Goal: Task Accomplishment & Management: Use online tool/utility

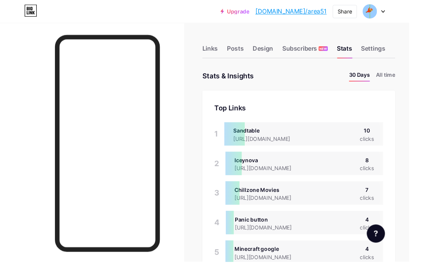
scroll to position [13, 0]
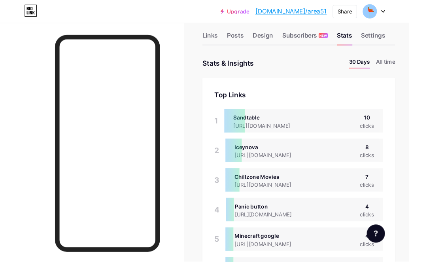
click at [220, 40] on div "Links" at bounding box center [219, 39] width 16 height 14
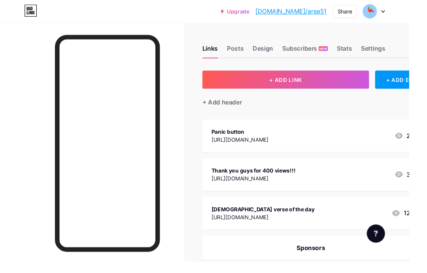
click at [351, 85] on button "+ ADD LINK" at bounding box center [298, 82] width 174 height 19
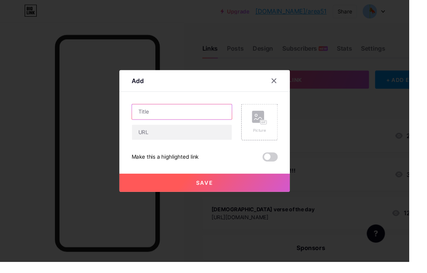
click at [182, 124] on input "text" at bounding box center [189, 117] width 104 height 16
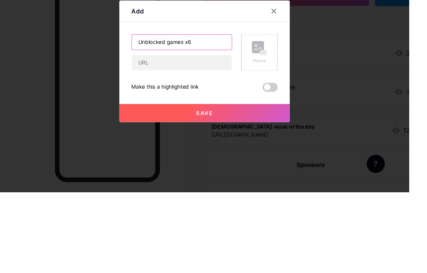
type input "Unblocked games x6"
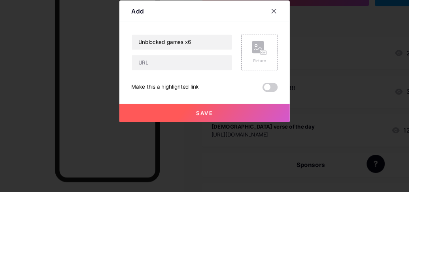
click at [218, 130] on input "text" at bounding box center [189, 138] width 104 height 16
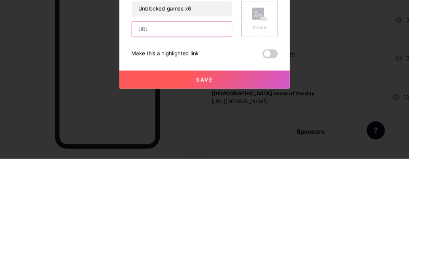
paste input "[URL][DOMAIN_NAME]"
type input "[URL][DOMAIN_NAME]"
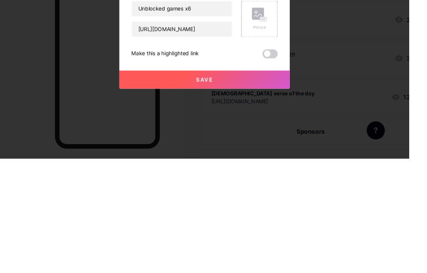
click at [219, 109] on input "Unblocked games x6" at bounding box center [189, 117] width 104 height 16
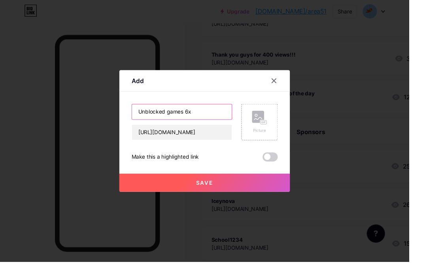
type input "Unblocked games 6x"
click at [200, 200] on button "Save" at bounding box center [213, 190] width 178 height 19
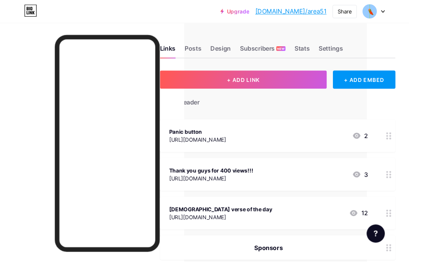
scroll to position [0, 44]
click at [314, 52] on div "Stats" at bounding box center [315, 53] width 16 height 14
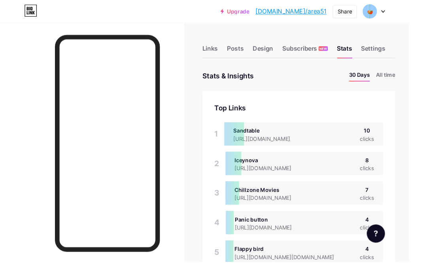
click at [403, 78] on li "All time" at bounding box center [402, 78] width 20 height 11
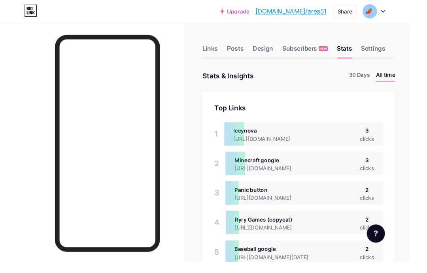
click at [217, 54] on div "Links" at bounding box center [219, 53] width 16 height 14
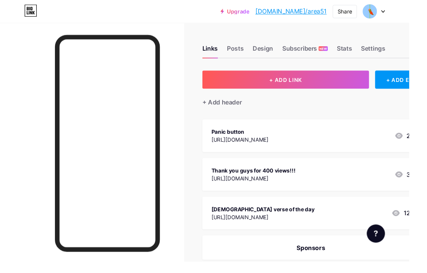
click at [376, 77] on button "+ ADD LINK" at bounding box center [298, 82] width 174 height 19
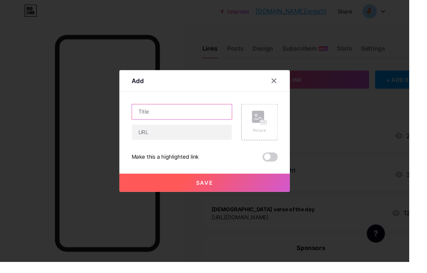
click at [159, 124] on input "text" at bounding box center [189, 117] width 104 height 16
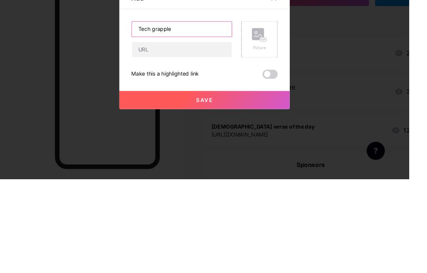
click at [207, 109] on input "Tech grapple" at bounding box center [189, 117] width 104 height 16
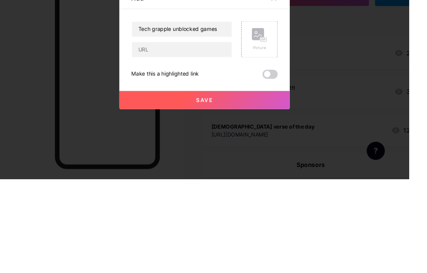
scroll to position [86, 0]
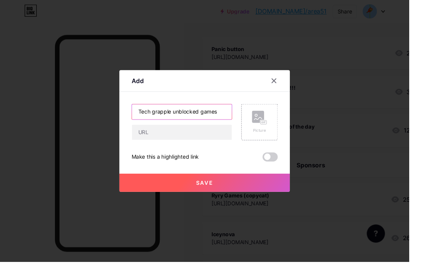
click at [231, 124] on input "Tech grapple unblocked games" at bounding box center [189, 117] width 104 height 16
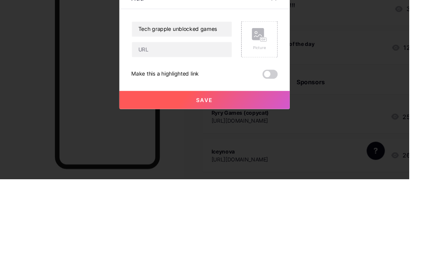
scroll to position [172, 0]
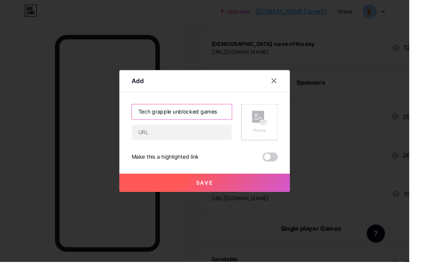
type input "Tech grapple unblocked games"
click at [219, 194] on span "Save" at bounding box center [214, 190] width 18 height 7
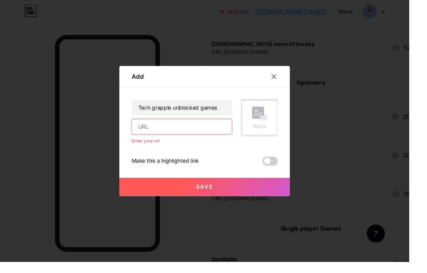
click at [218, 140] on input "text" at bounding box center [189, 132] width 104 height 16
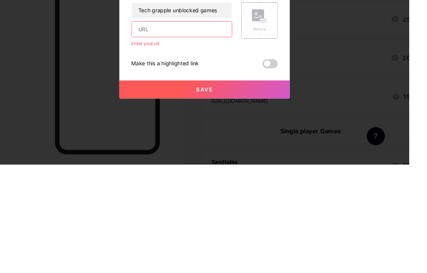
paste input "[URL][DOMAIN_NAME]"
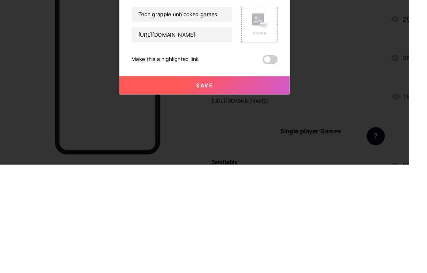
scroll to position [274, 0]
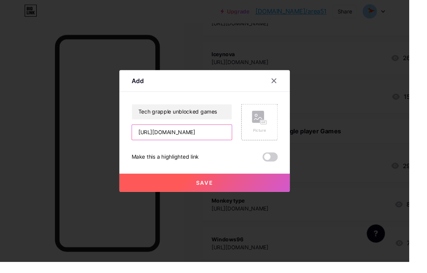
type input "[URL][DOMAIN_NAME]"
click at [253, 200] on button "Save" at bounding box center [213, 190] width 178 height 19
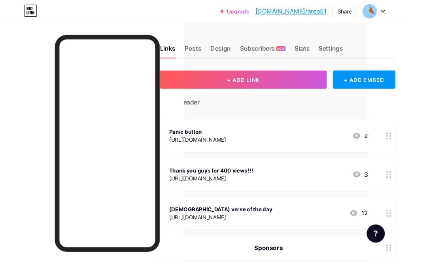
scroll to position [0, 0]
